Goal: Task Accomplishment & Management: Manage account settings

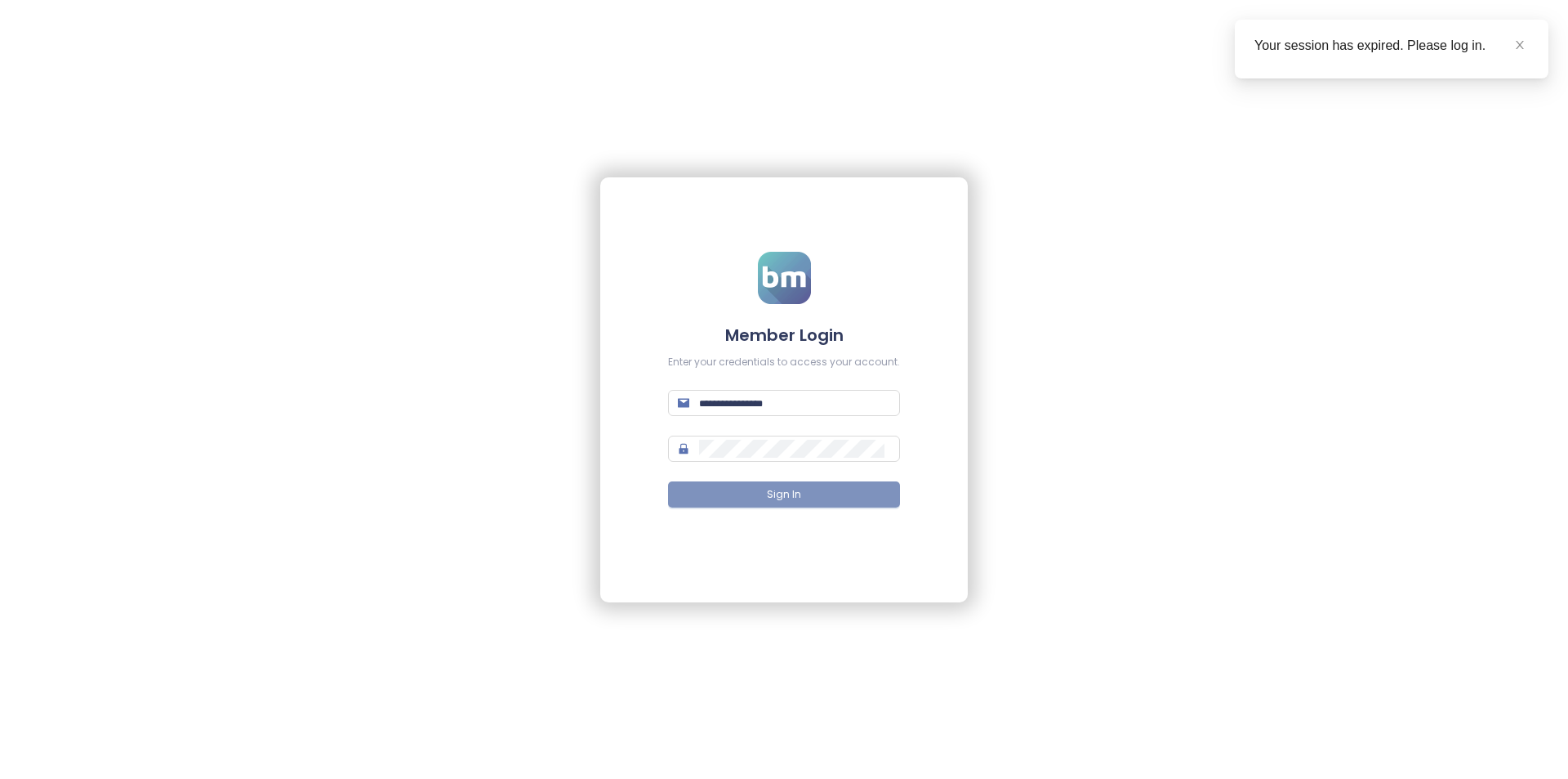
type input "**********"
click at [785, 497] on span "Sign In" at bounding box center [784, 494] width 34 height 15
click at [1529, 46] on div "Your session has expired. Please log in." at bounding box center [1391, 49] width 313 height 59
click at [1524, 46] on icon "close" at bounding box center [1520, 45] width 12 height 12
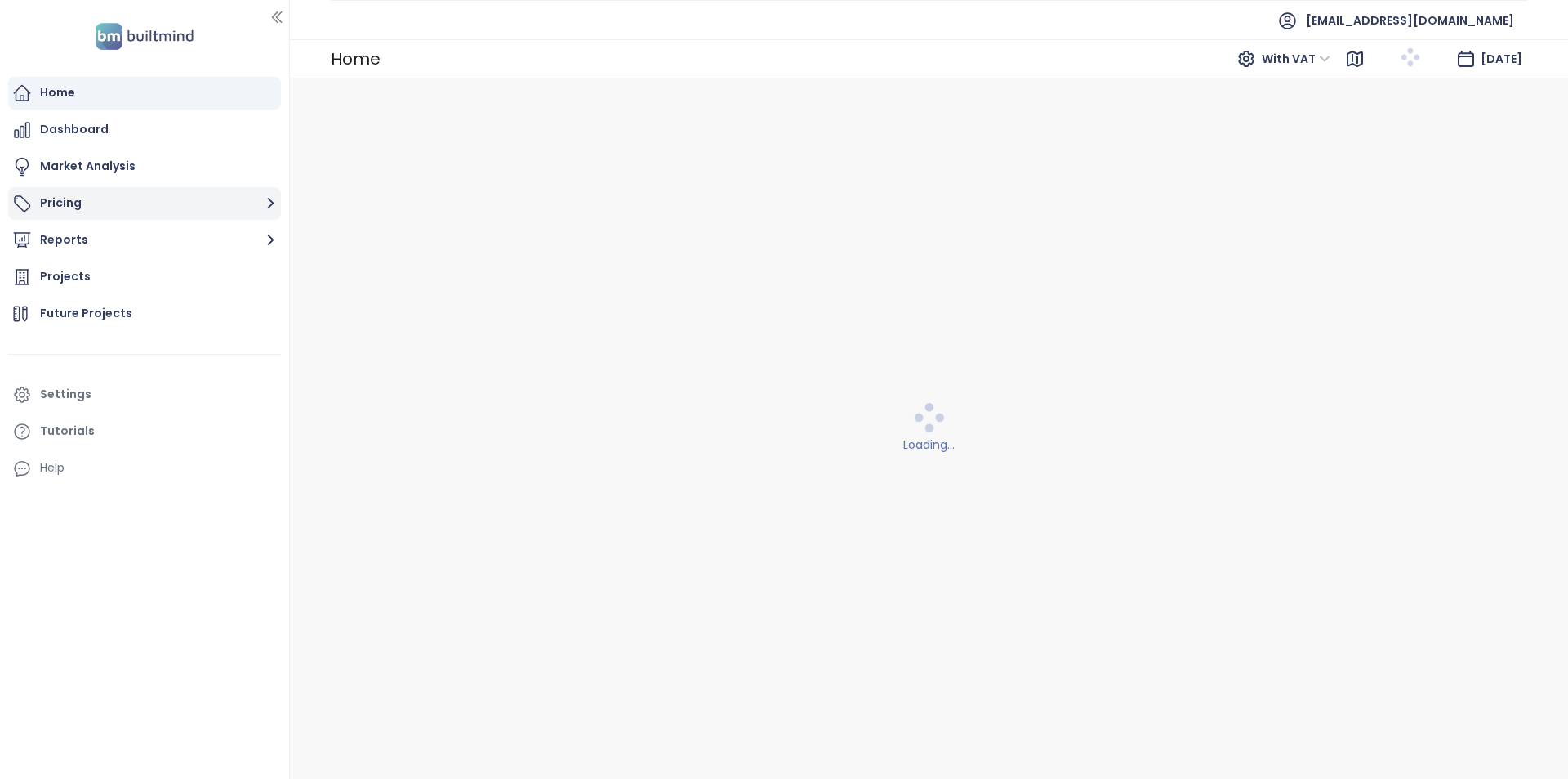
click at [156, 199] on button "Pricing" at bounding box center [144, 203] width 273 height 33
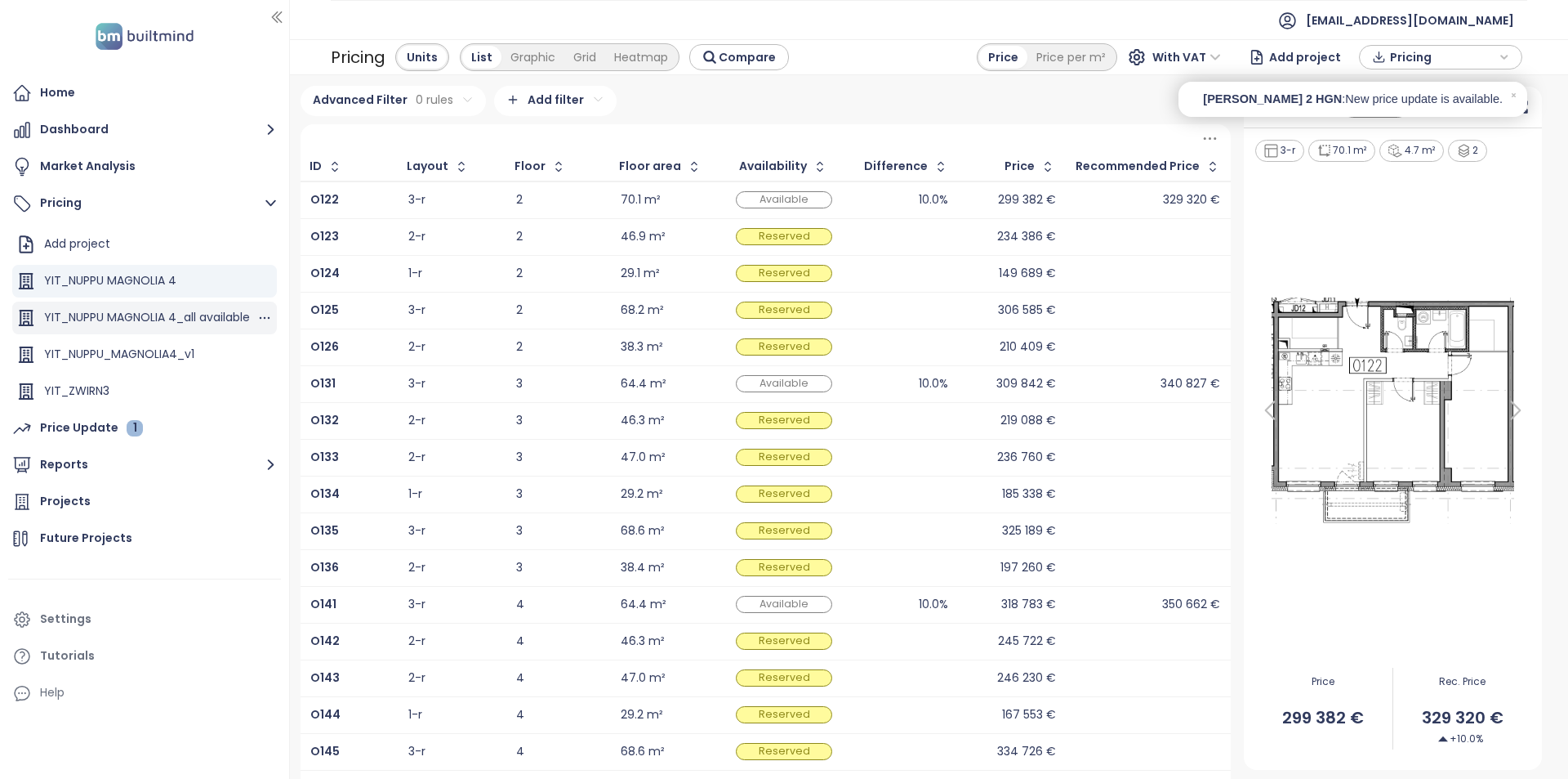
click at [212, 329] on div "YIT_NUPPU MAGNOLIA 4_all available" at bounding box center [144, 318] width 265 height 33
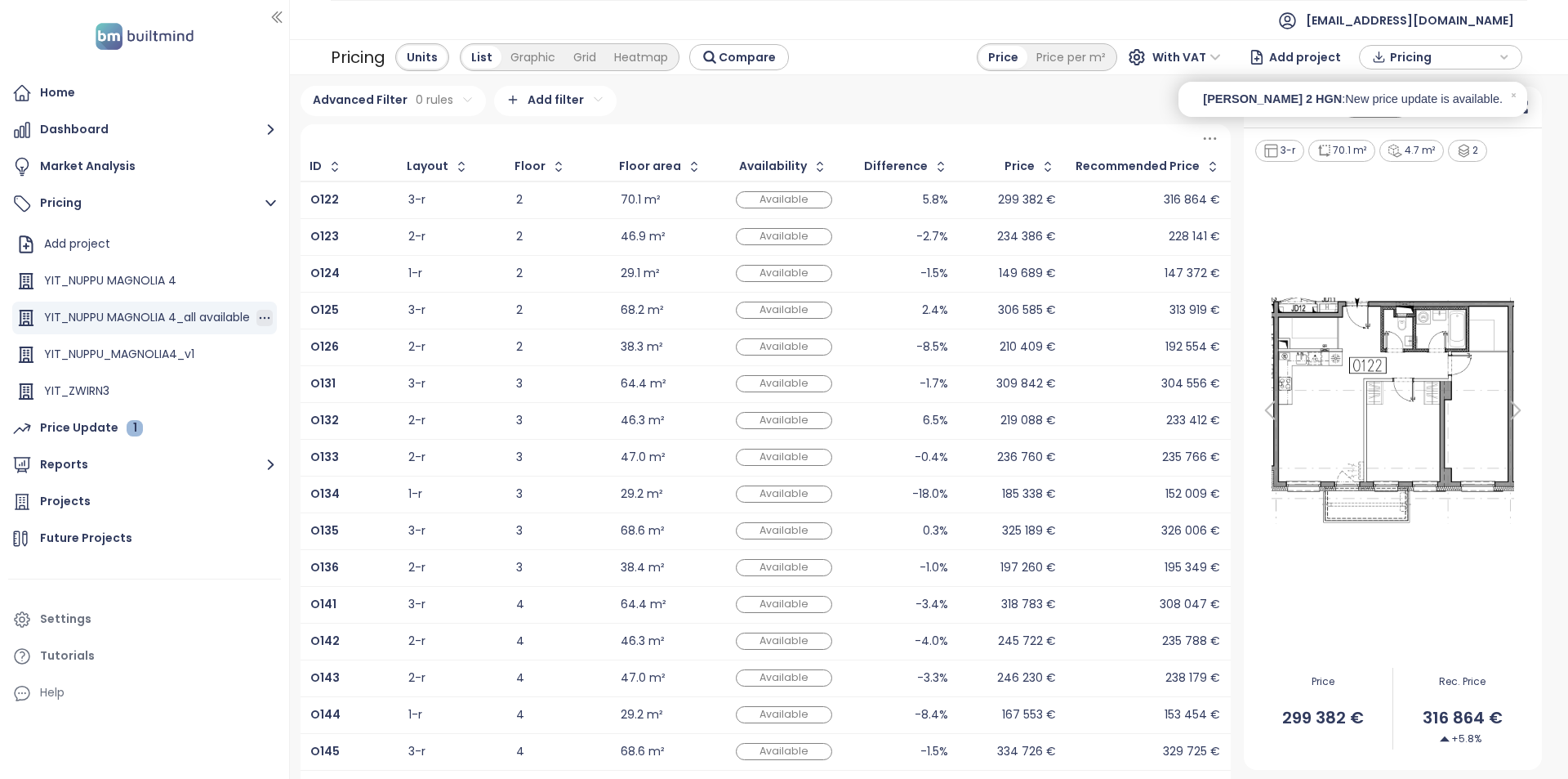
click at [260, 318] on icon "button" at bounding box center [265, 318] width 11 height 3
click at [324, 263] on button "Edit" at bounding box center [309, 262] width 73 height 20
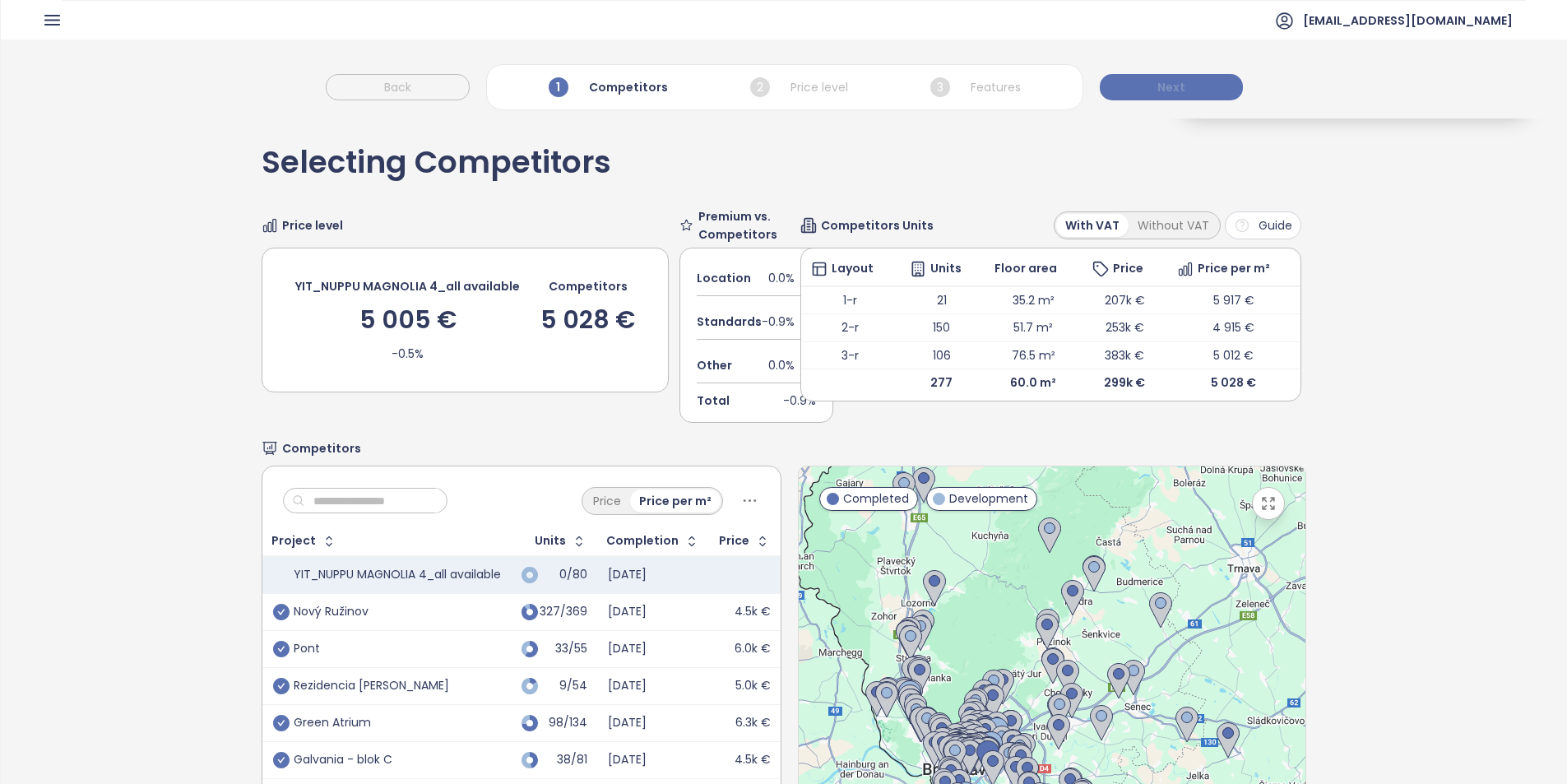
click at [1139, 86] on button "Next" at bounding box center [1171, 87] width 143 height 26
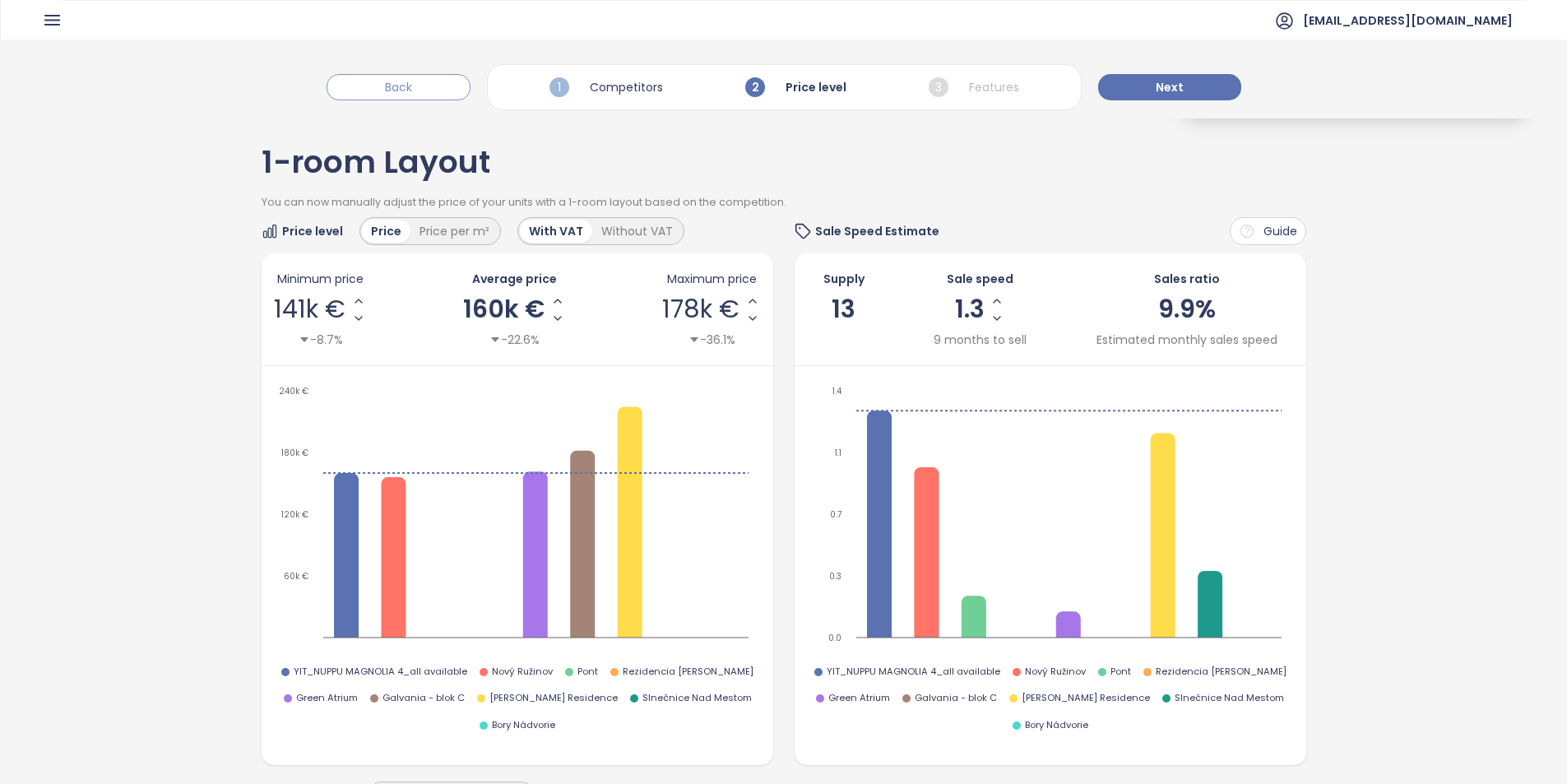
click at [448, 94] on button "Back" at bounding box center [399, 87] width 144 height 26
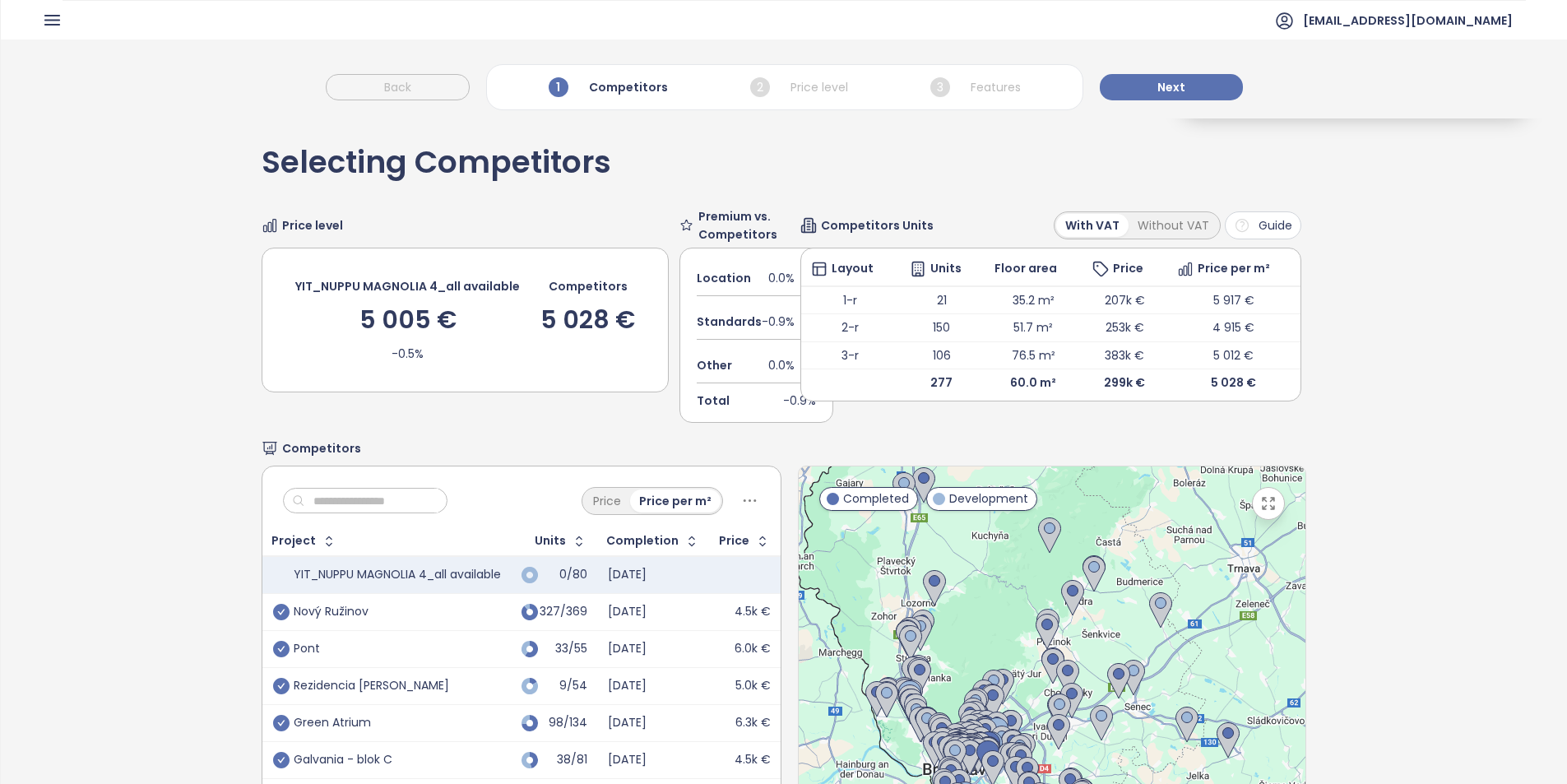
click at [50, 23] on icon "button" at bounding box center [52, 20] width 20 height 20
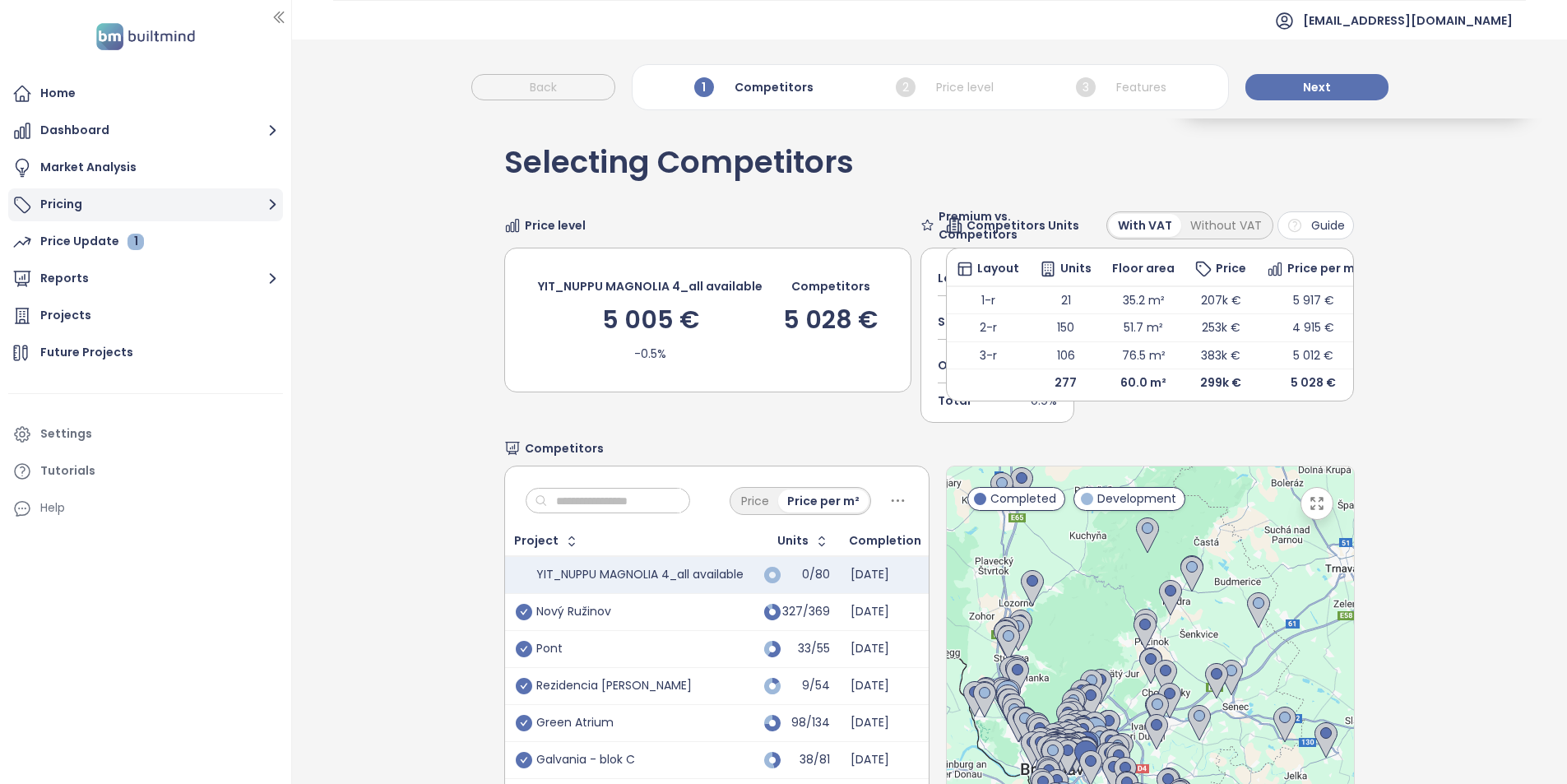
click at [125, 208] on button "Pricing" at bounding box center [146, 205] width 275 height 33
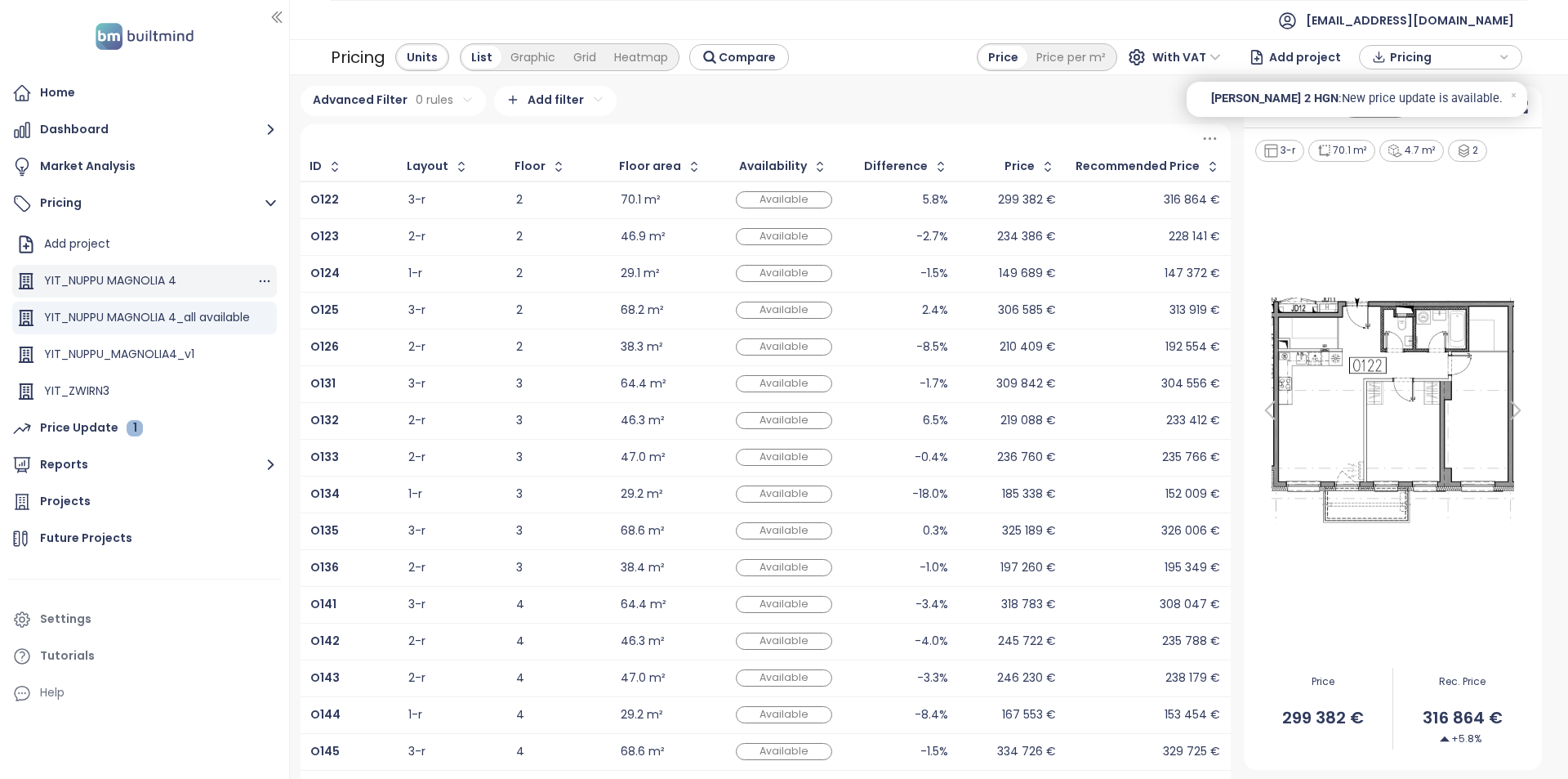
click at [193, 288] on div "YIT_NUPPU MAGNOLIA 4" at bounding box center [144, 281] width 265 height 33
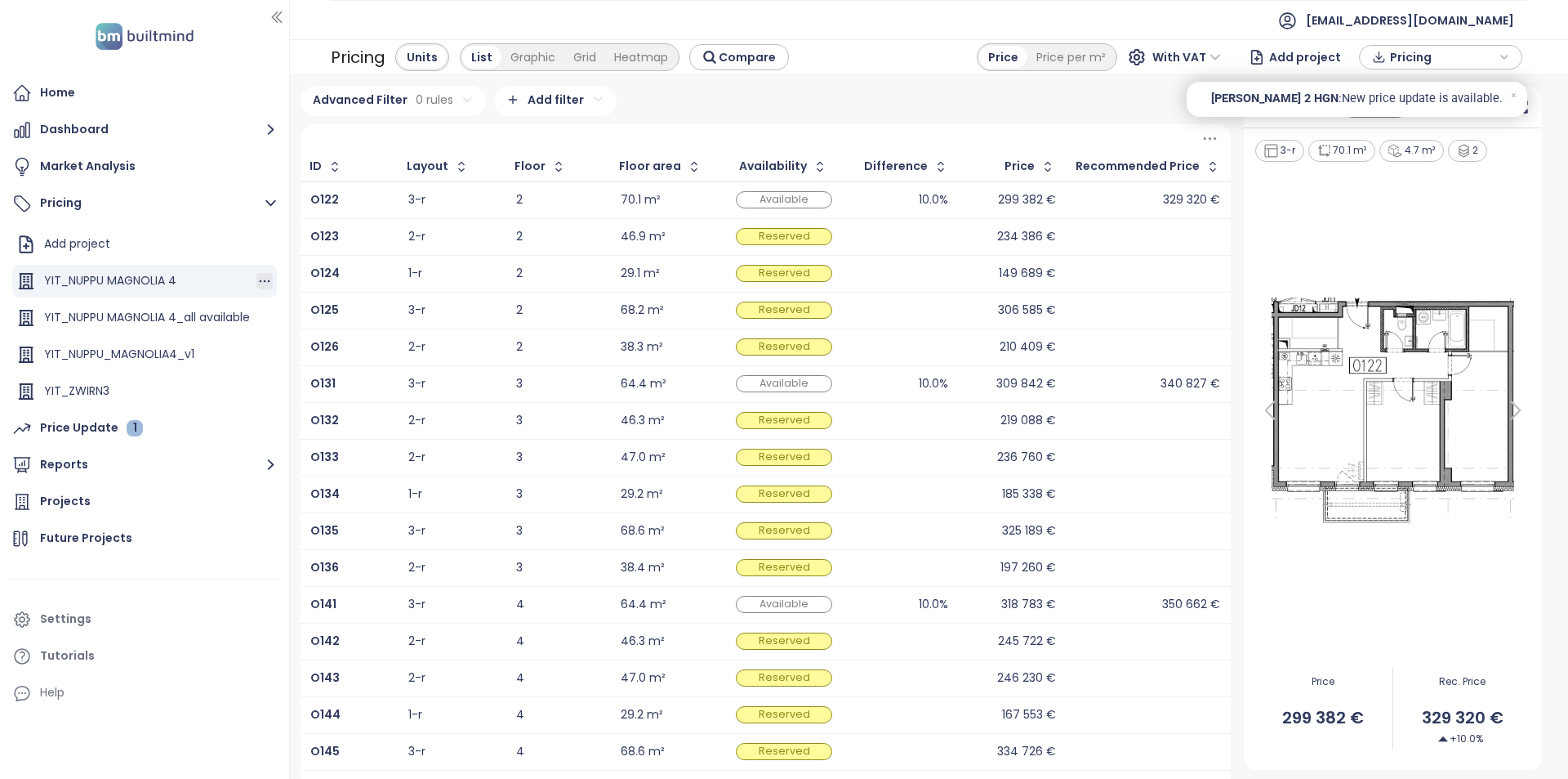
click at [256, 280] on icon "button" at bounding box center [264, 281] width 16 height 16
click at [308, 309] on button "Edit" at bounding box center [309, 308] width 73 height 20
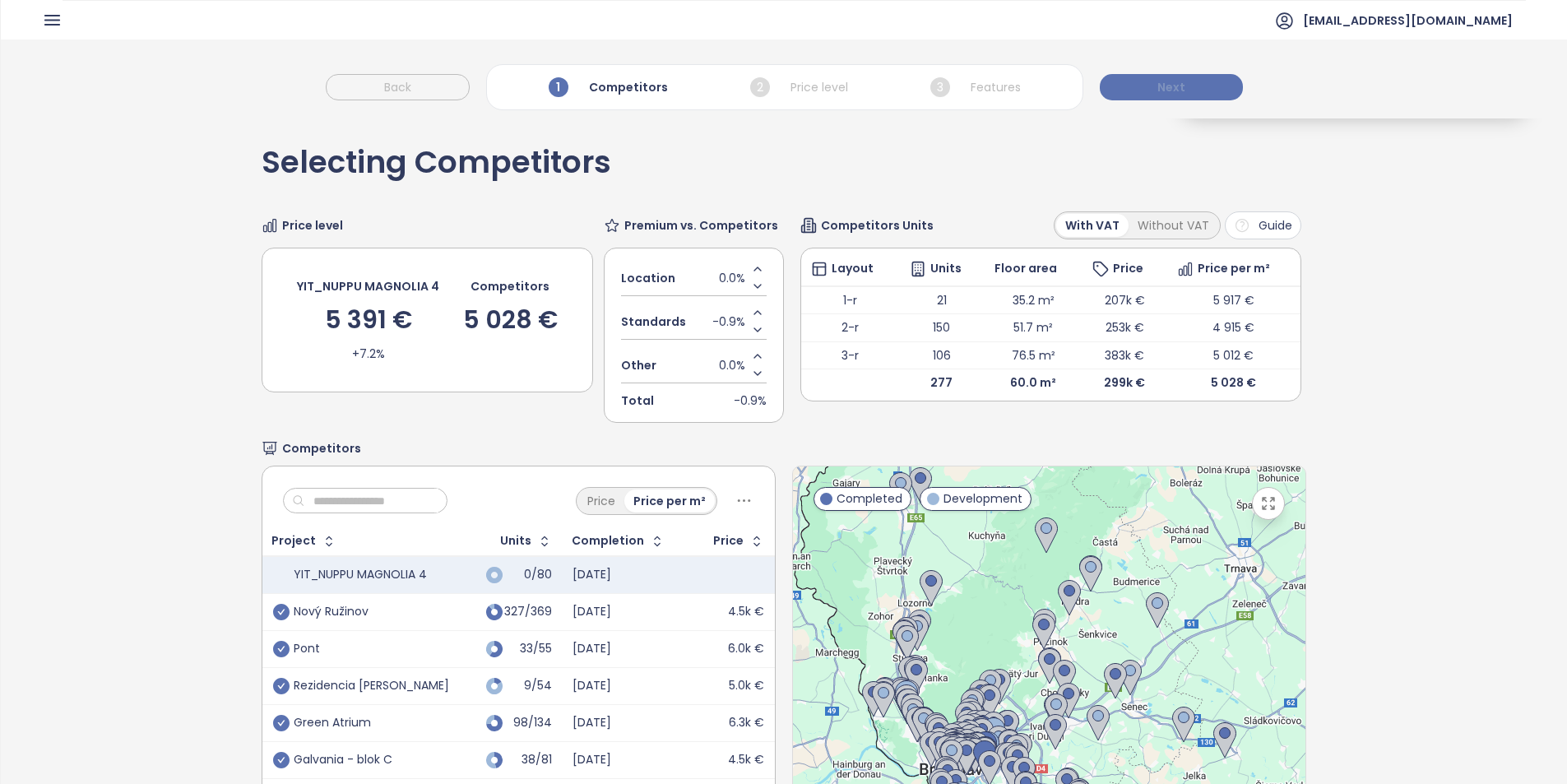
click at [1174, 95] on span "Next" at bounding box center [1171, 86] width 28 height 18
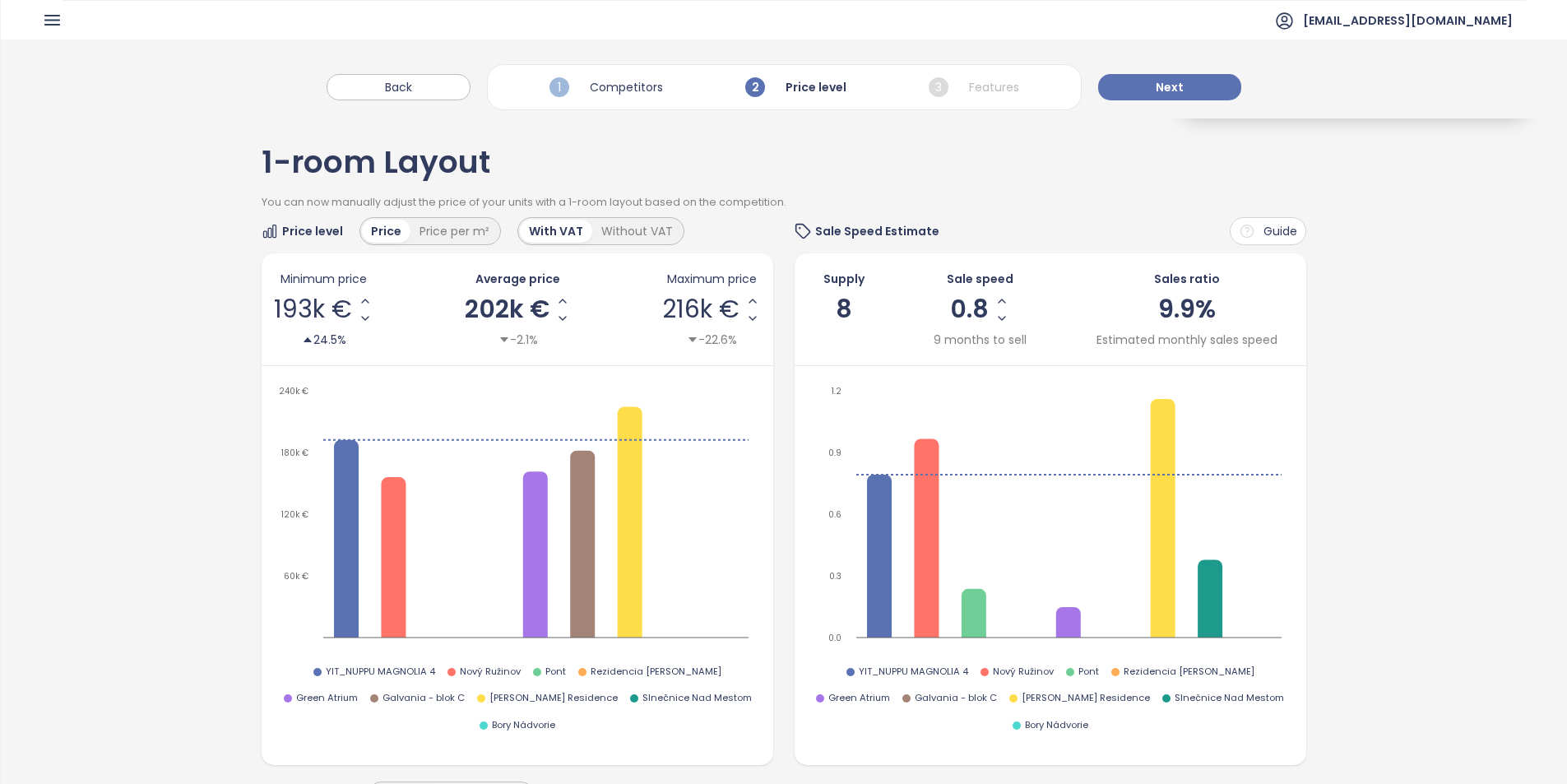
click at [412, 73] on div "Back 1 Competitors 2 Price level 3 Features Next" at bounding box center [784, 79] width 1566 height 79
click at [412, 85] on span "Back" at bounding box center [399, 86] width 27 height 18
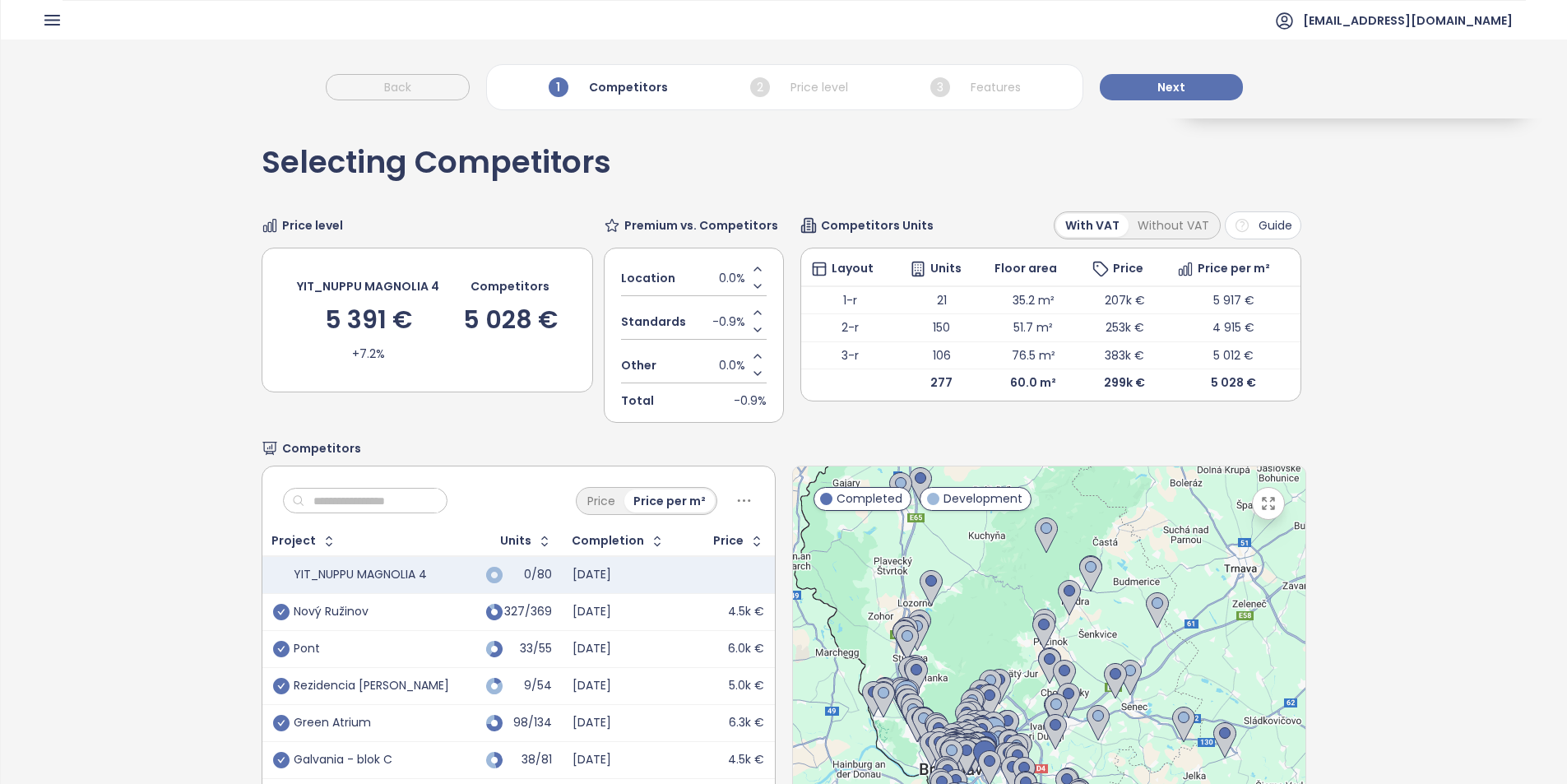
click at [59, 19] on icon "button" at bounding box center [52, 20] width 20 height 20
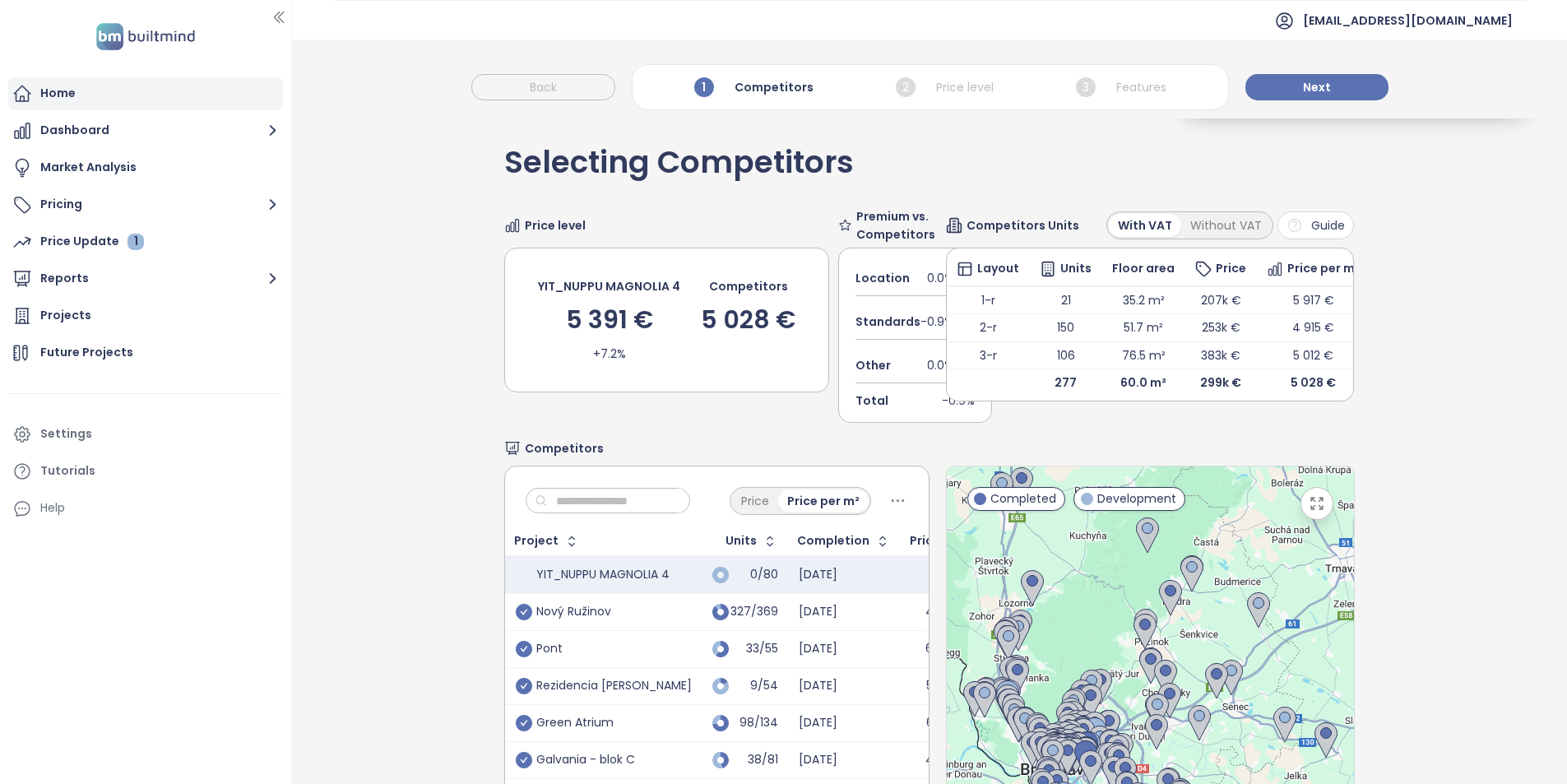
click at [58, 91] on div "Home" at bounding box center [58, 93] width 36 height 20
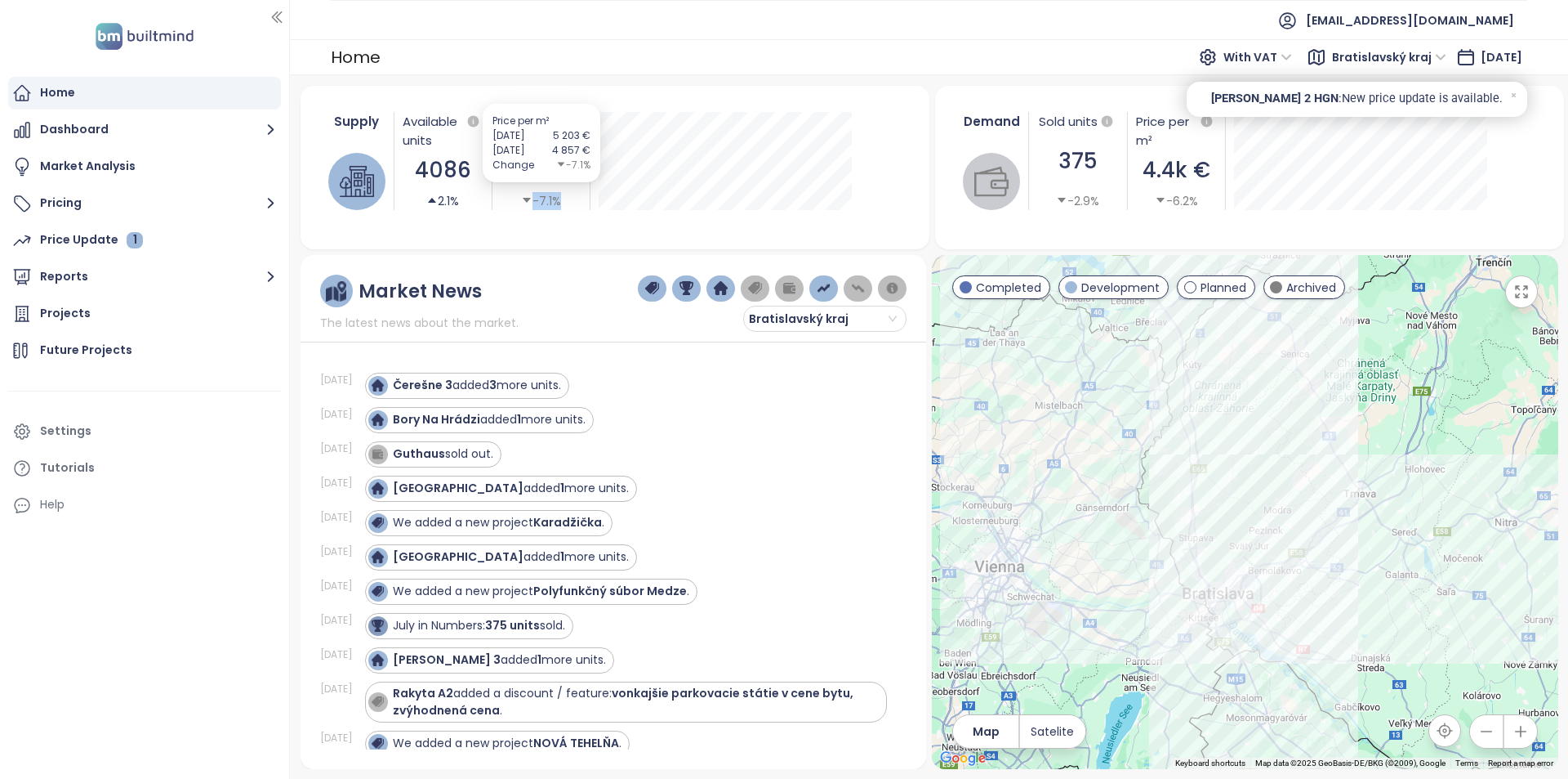
drag, startPoint x: 569, startPoint y: 200, endPoint x: 530, endPoint y: 207, distance: 39.6
click at [530, 207] on div "-7.1%" at bounding box center [541, 200] width 81 height 18
click at [545, 200] on div "-7.1%" at bounding box center [541, 200] width 40 height 18
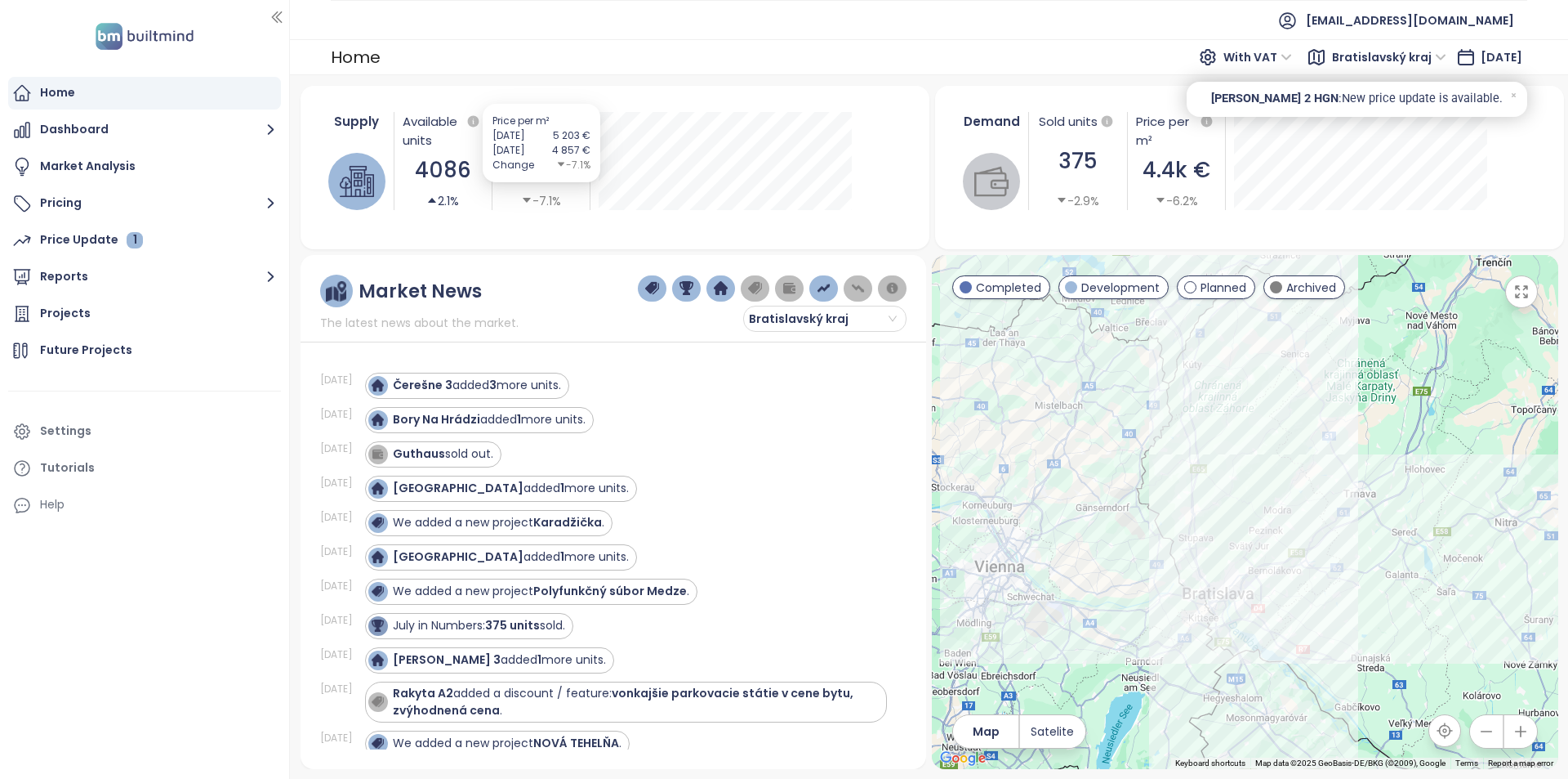
click at [506, 222] on div "Supply Available units 4086 2.1% Price per m² 4.9k € -7.1% [DATE] Available Uni…" at bounding box center [615, 161] width 590 height 137
drag, startPoint x: 1061, startPoint y: 195, endPoint x: 1108, endPoint y: 203, distance: 47.7
click at [1108, 203] on div "-2.9%" at bounding box center [1078, 200] width 81 height 18
click at [1063, 206] on icon "caret-down" at bounding box center [1062, 200] width 12 height 12
click at [1062, 205] on icon "caret-down" at bounding box center [1062, 200] width 12 height 12
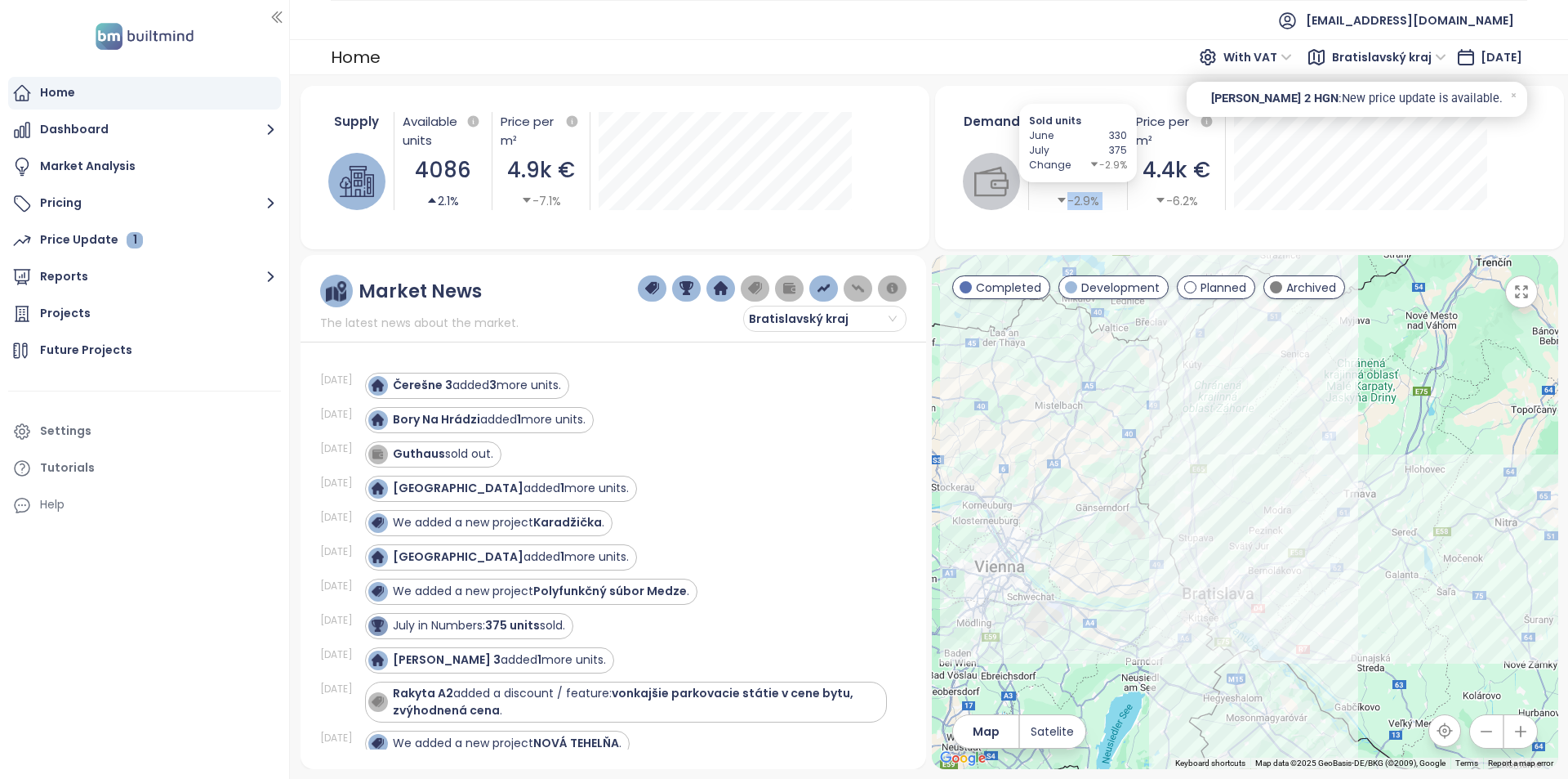
click at [1061, 205] on icon "caret-down" at bounding box center [1062, 200] width 12 height 12
click at [1051, 198] on div "-2.9%" at bounding box center [1078, 200] width 81 height 18
click at [1050, 223] on div "Demand Sold units 375 -2.9% Price per m² 4.4k € -6.2%" at bounding box center [1250, 161] width 590 height 137
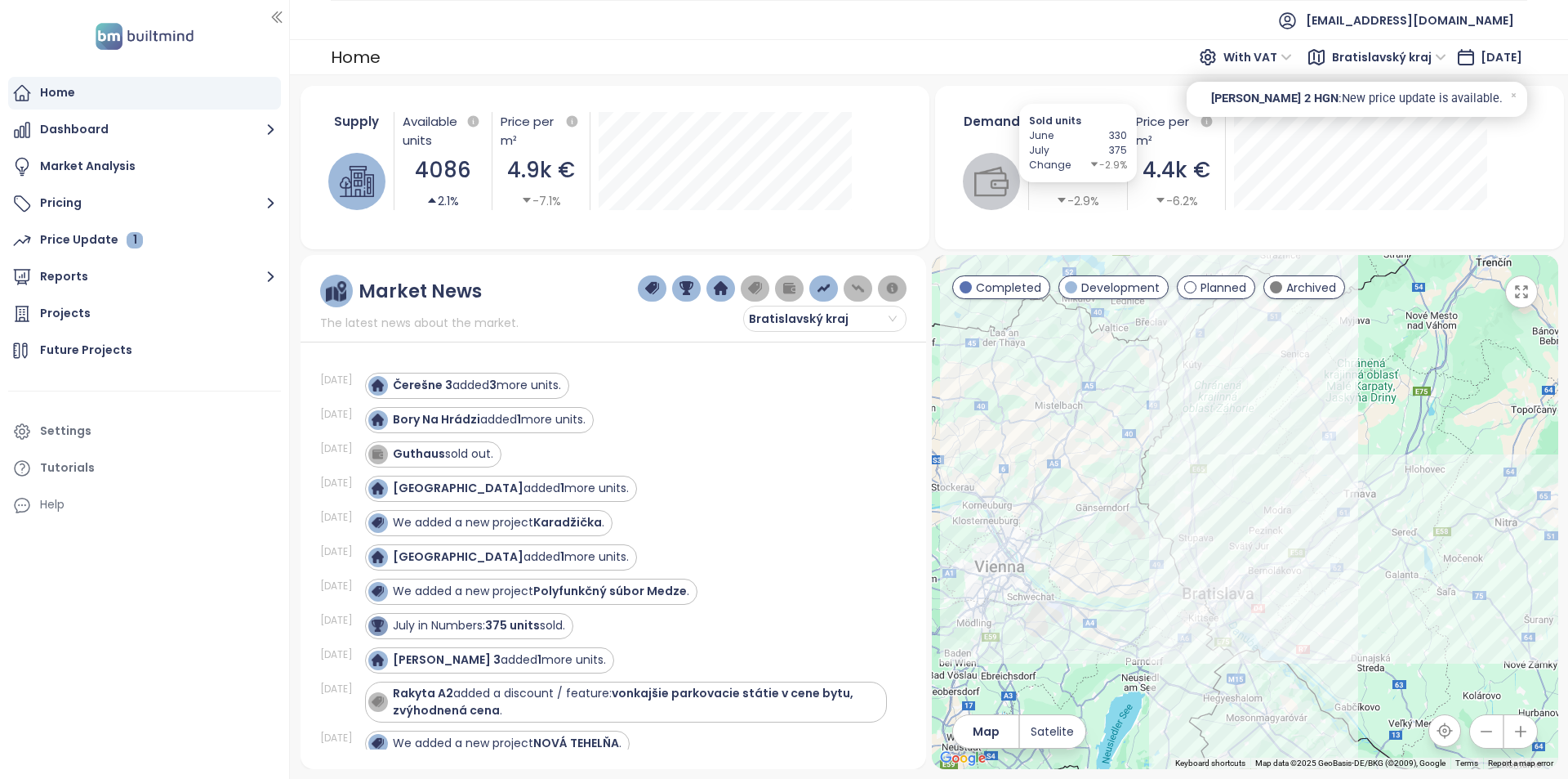
click at [1084, 207] on div "-2.9%" at bounding box center [1078, 200] width 44 height 18
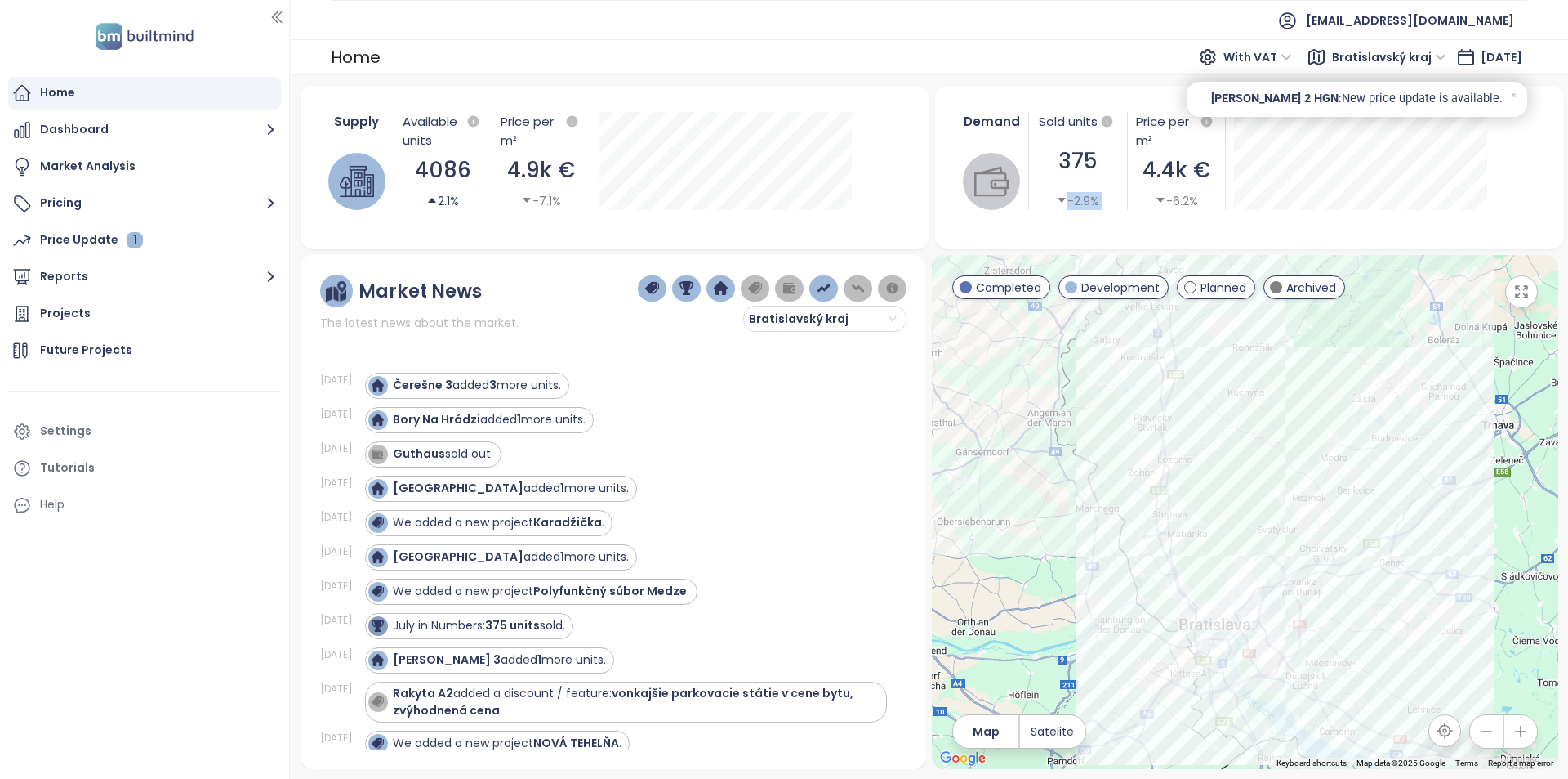
drag, startPoint x: 982, startPoint y: 510, endPoint x: 1137, endPoint y: 666, distance: 219.9
click at [1137, 666] on div at bounding box center [1244, 512] width 626 height 514
click at [1486, 24] on span "[EMAIL_ADDRESS][DOMAIN_NAME]" at bounding box center [1410, 20] width 208 height 39
click at [1456, 72] on span "Log out" at bounding box center [1466, 66] width 43 height 16
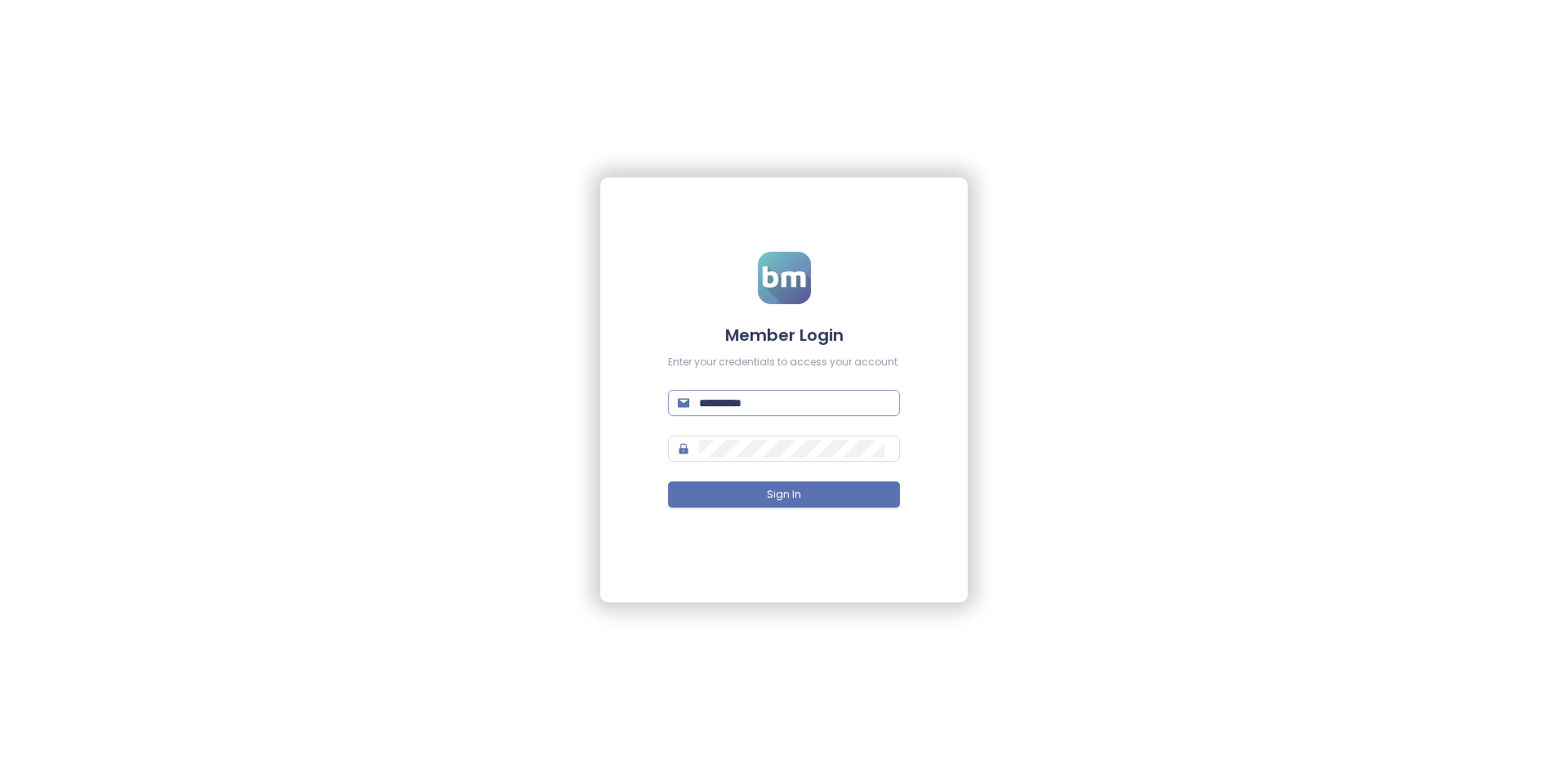
click at [766, 394] on form "**********" at bounding box center [784, 389] width 232 height 276
drag, startPoint x: 766, startPoint y: 394, endPoint x: 766, endPoint y: 405, distance: 11.0
click at [766, 399] on input "**********" at bounding box center [794, 403] width 191 height 18
click at [766, 405] on input "**********" at bounding box center [794, 403] width 191 height 18
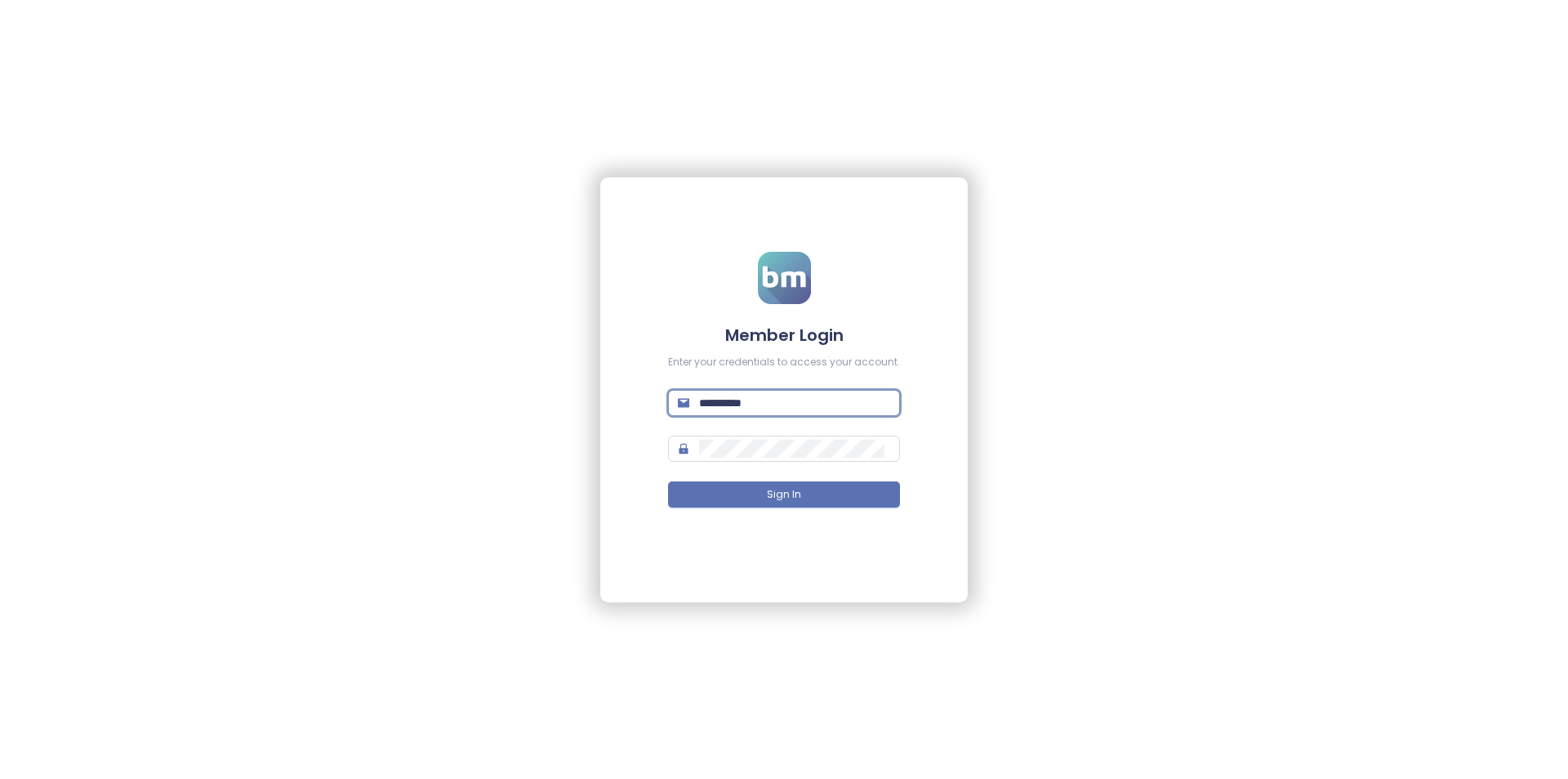
click at [766, 405] on input "**********" at bounding box center [794, 403] width 191 height 18
type input "**********"
click at [668, 482] on button "Sign In" at bounding box center [784, 494] width 232 height 26
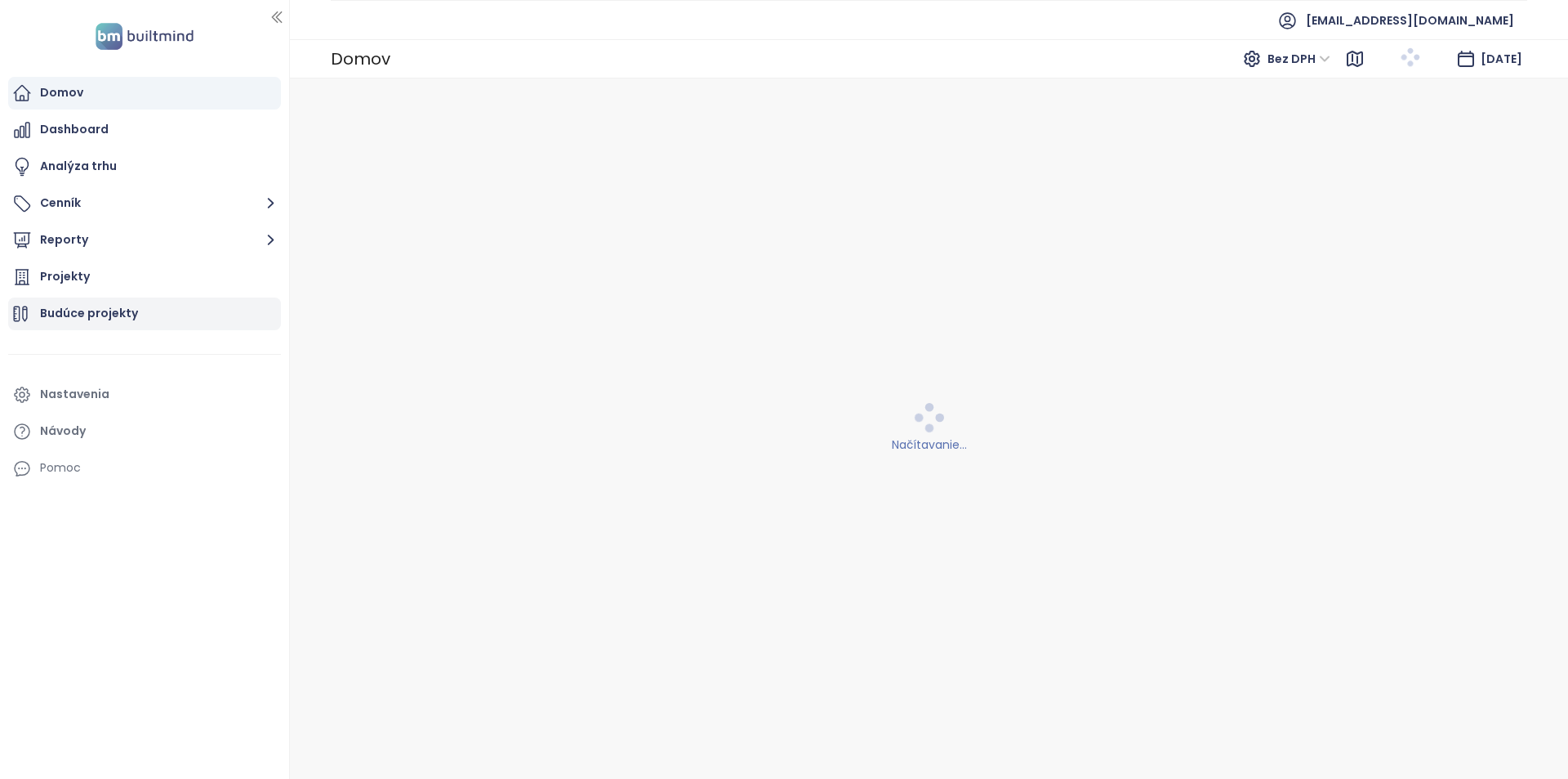
click at [92, 317] on div "Budúce projekty" at bounding box center [89, 313] width 98 height 20
